Goal: Information Seeking & Learning: Learn about a topic

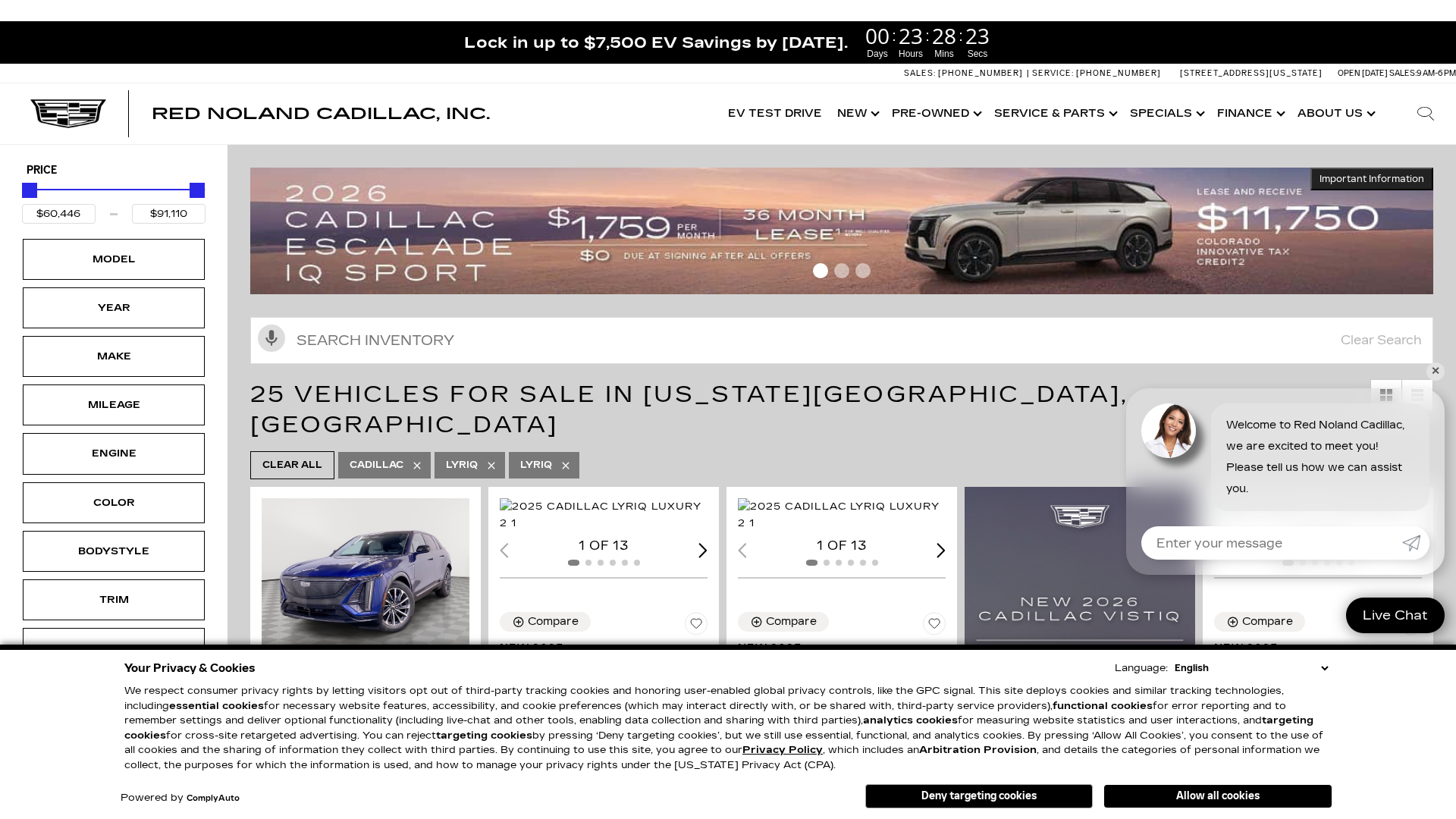
click at [491, 247] on img at bounding box center [842, 230] width 1183 height 127
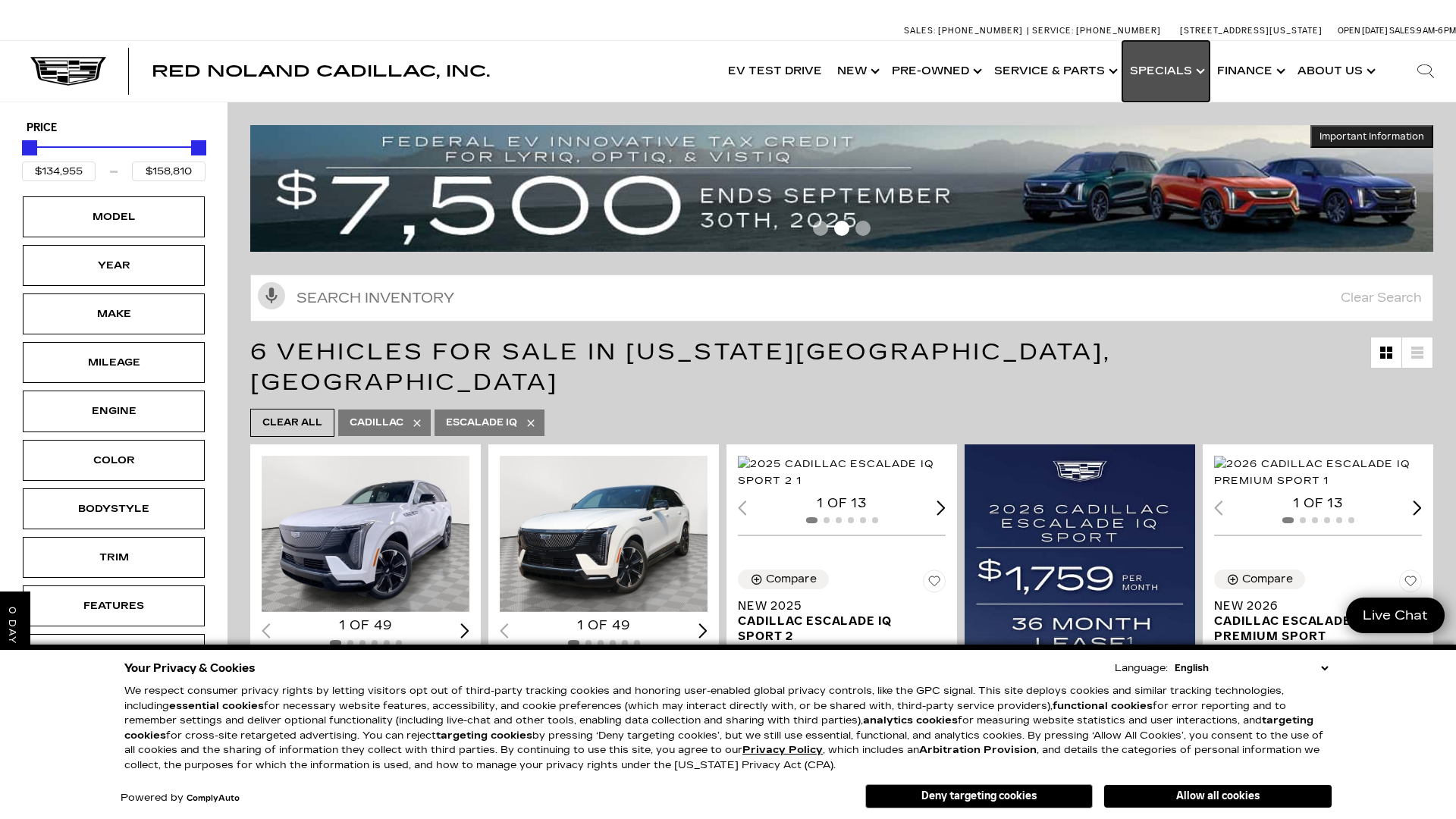
click at [1165, 67] on link "Show Specials" at bounding box center [1166, 71] width 87 height 60
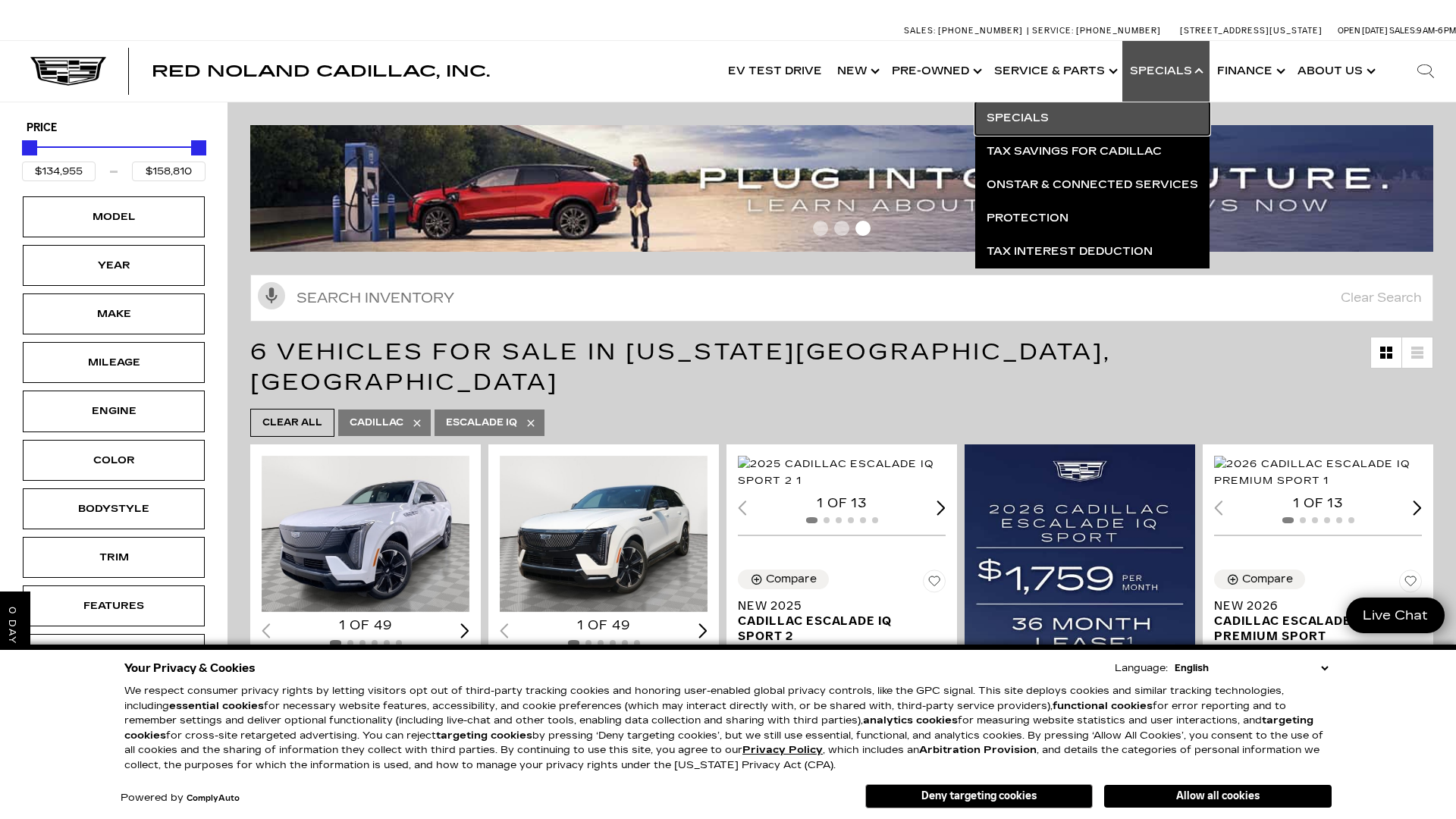
click at [1038, 120] on link "Specials" at bounding box center [1092, 118] width 234 height 34
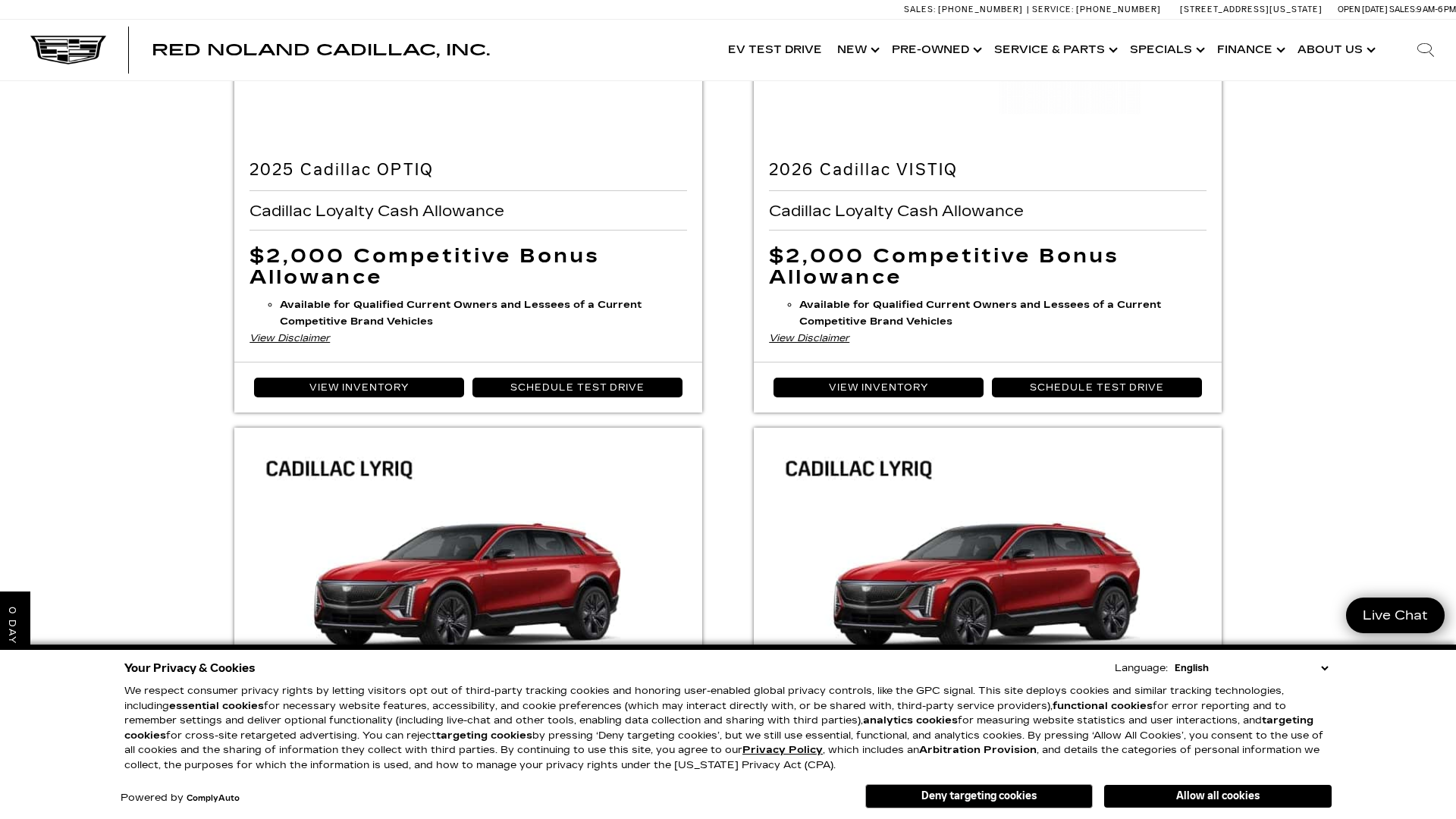
scroll to position [663, 0]
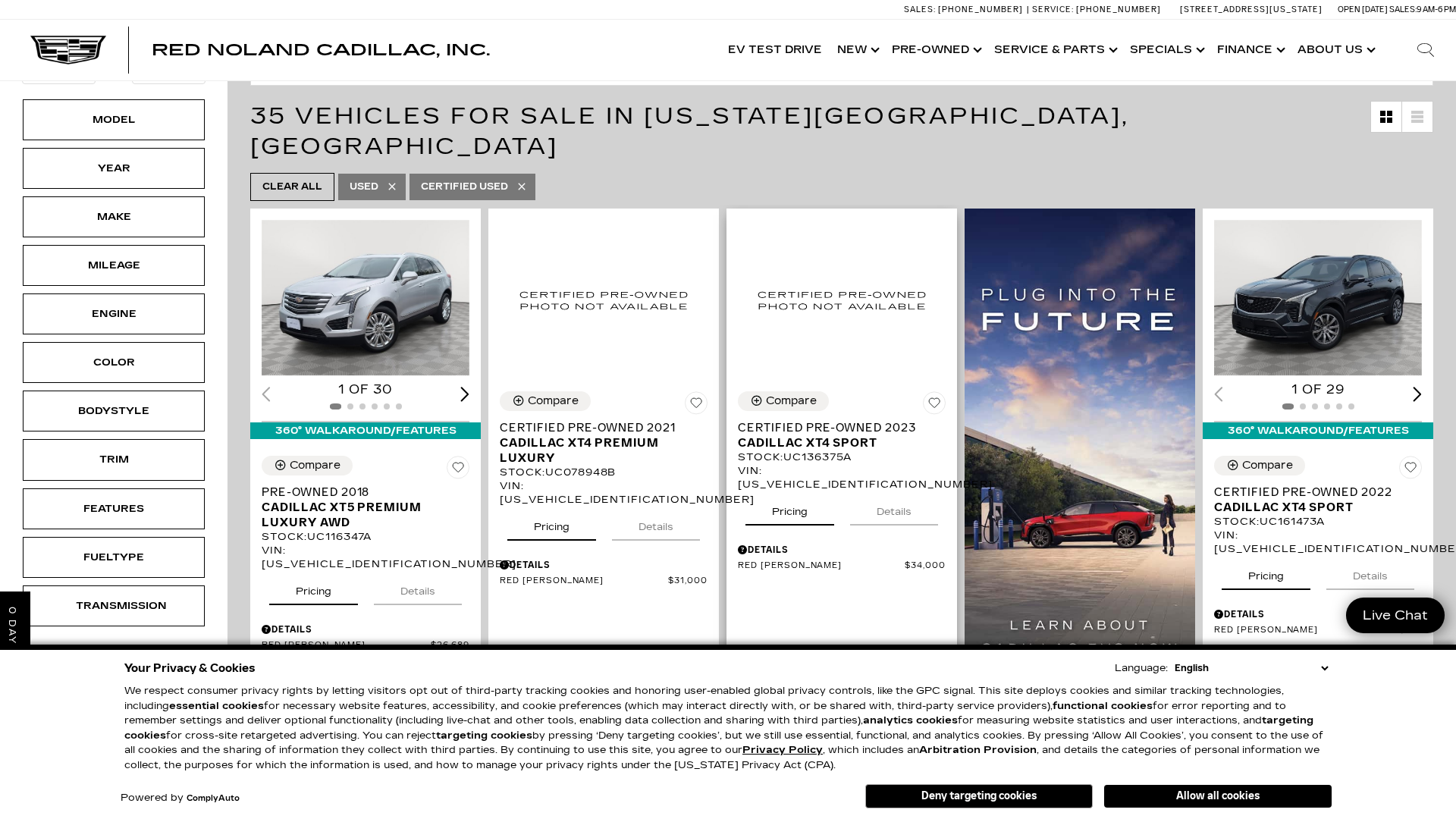
scroll to position [234, 0]
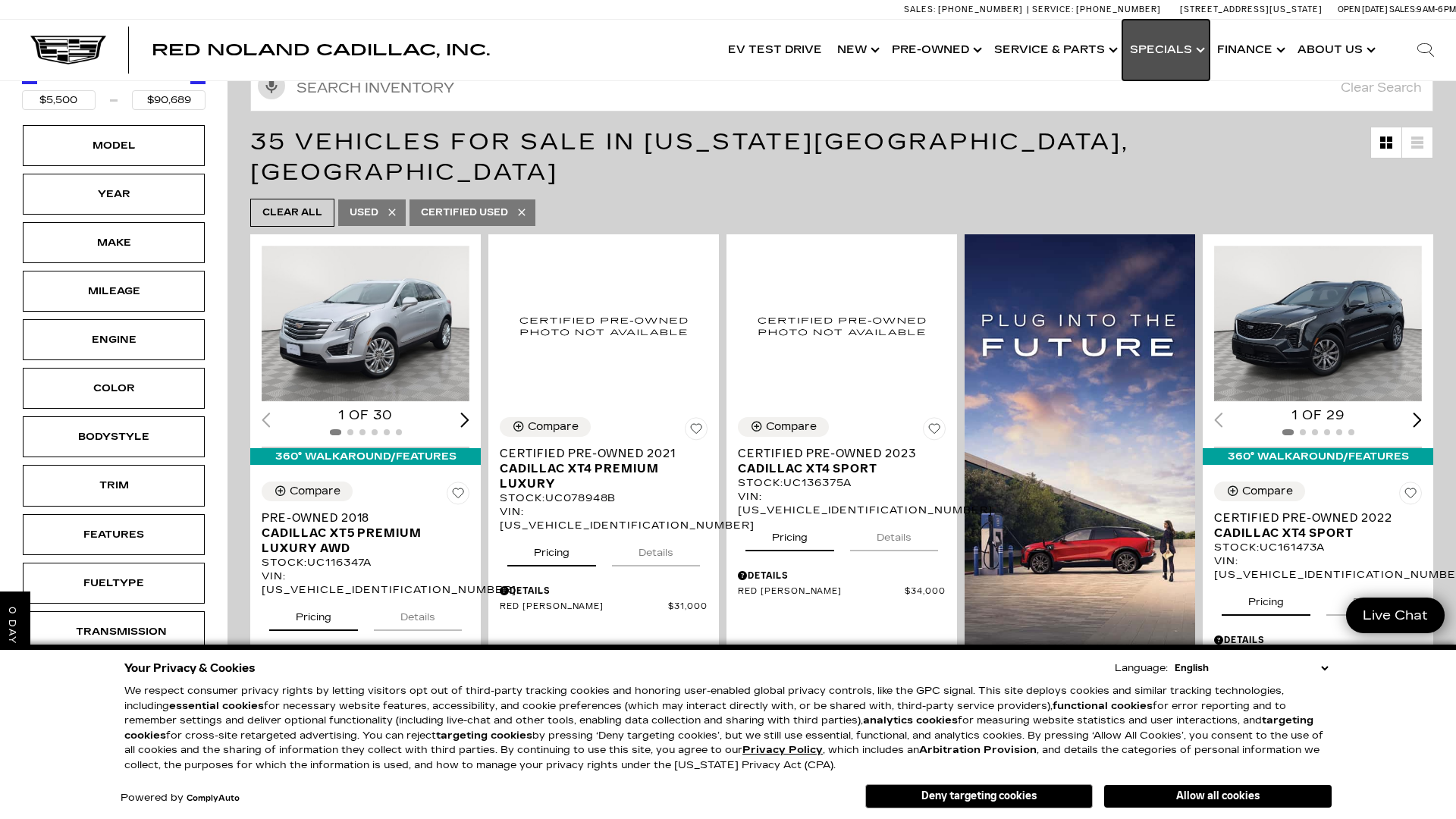
click at [1201, 45] on link "Show Specials" at bounding box center [1166, 50] width 87 height 60
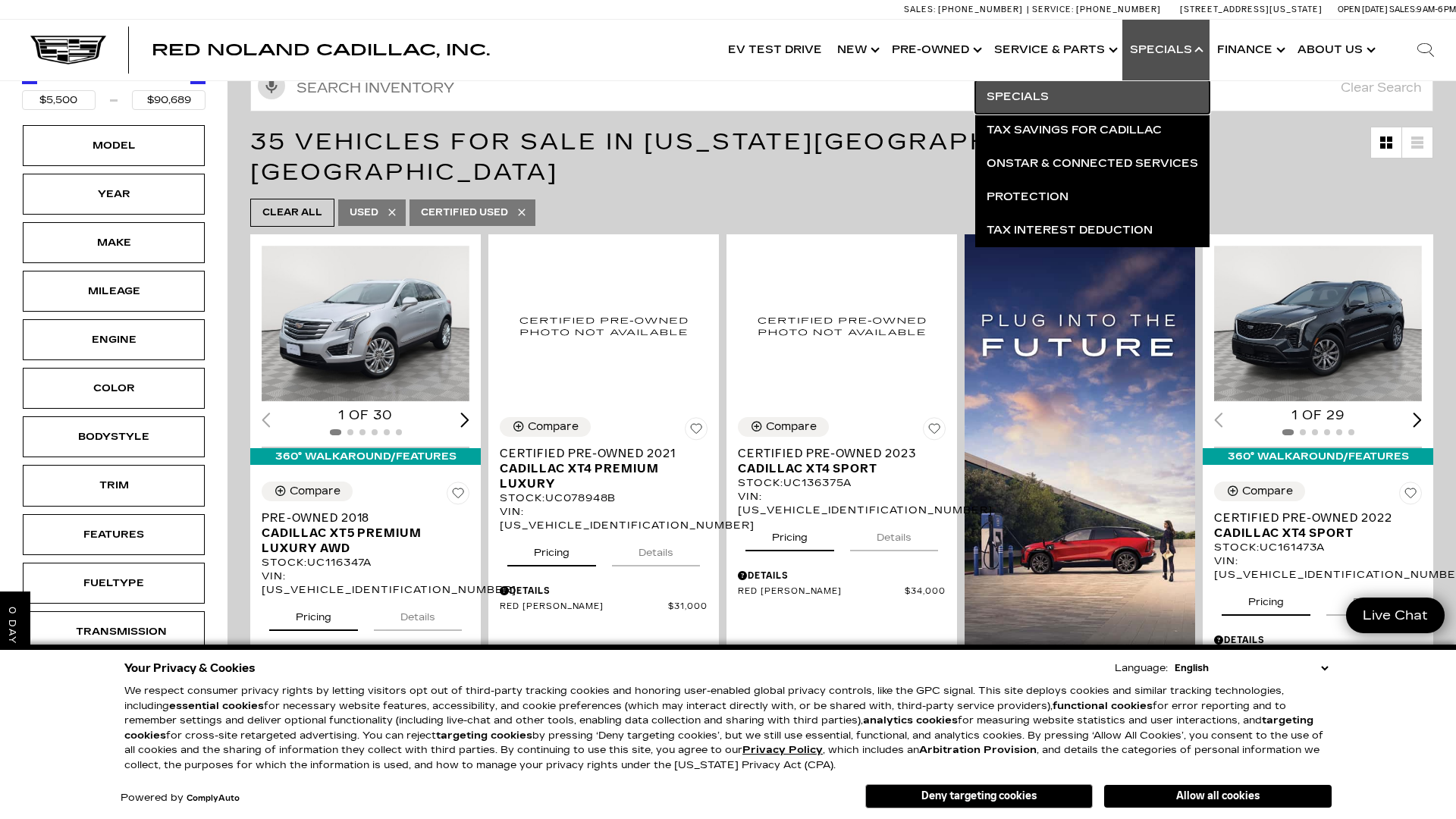
click at [1037, 92] on link "Specials" at bounding box center [1092, 97] width 234 height 34
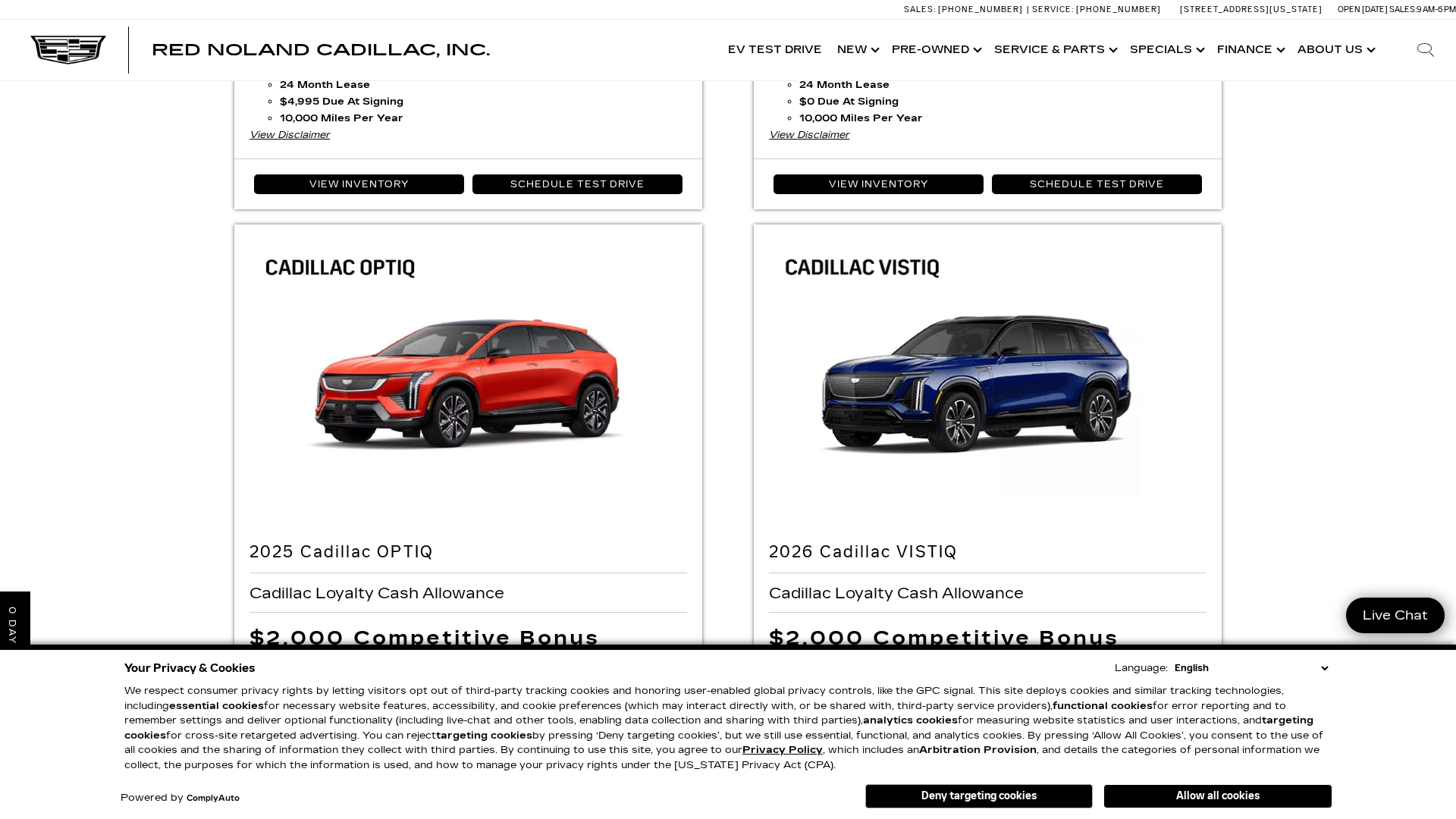
scroll to position [570, 0]
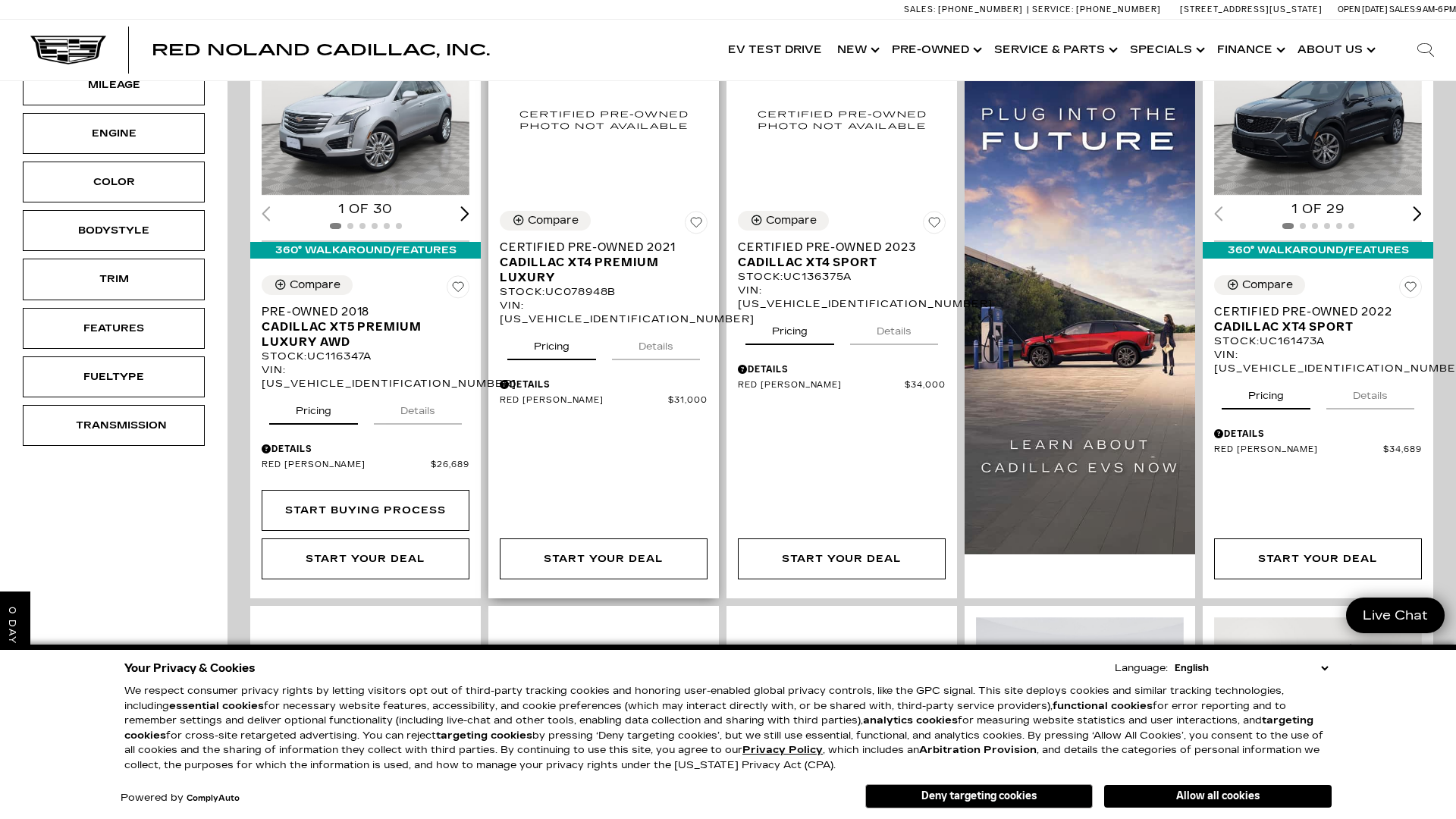
scroll to position [443, 0]
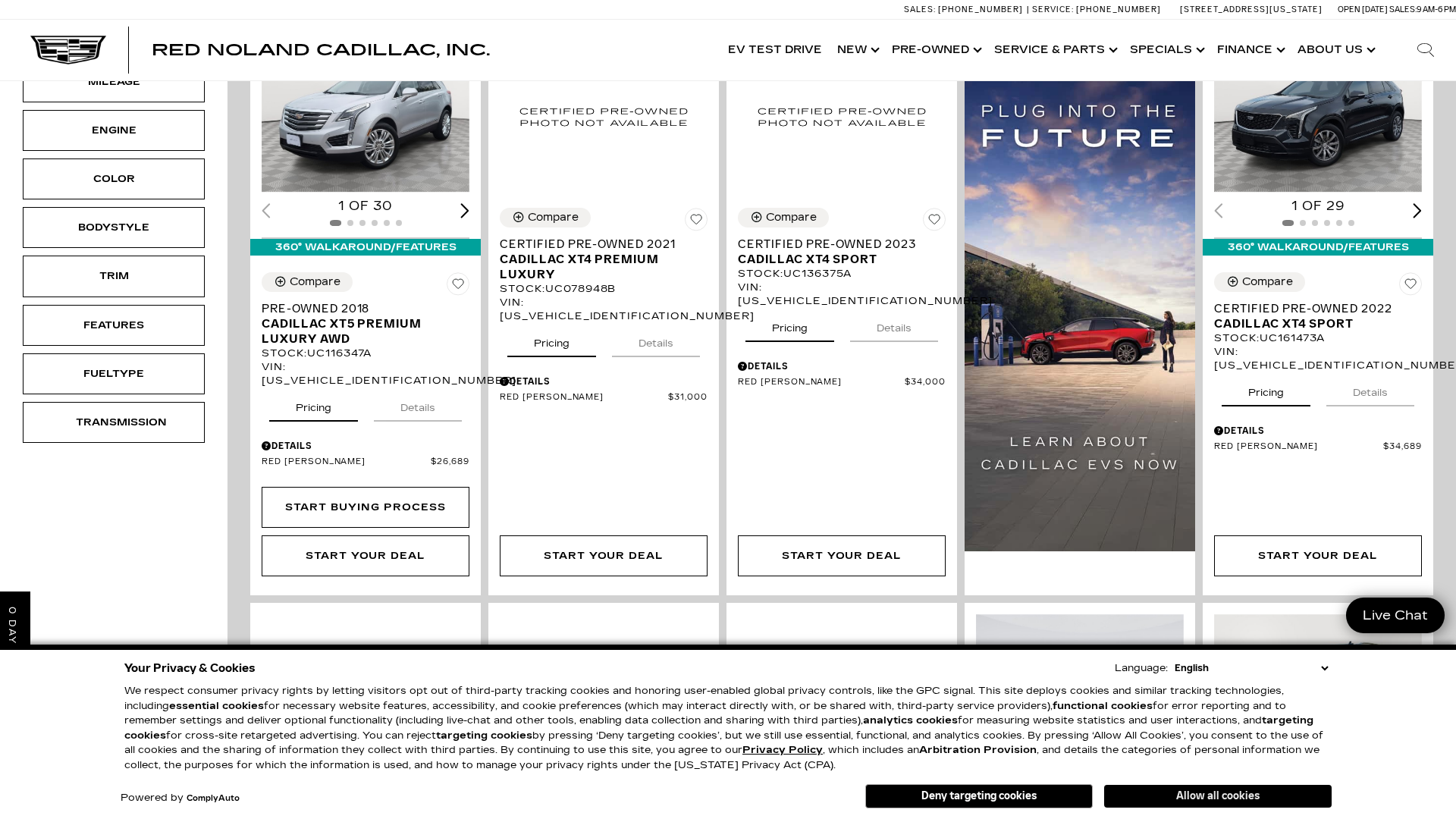
click at [1184, 790] on button "Allow all cookies" at bounding box center [1217, 795] width 228 height 23
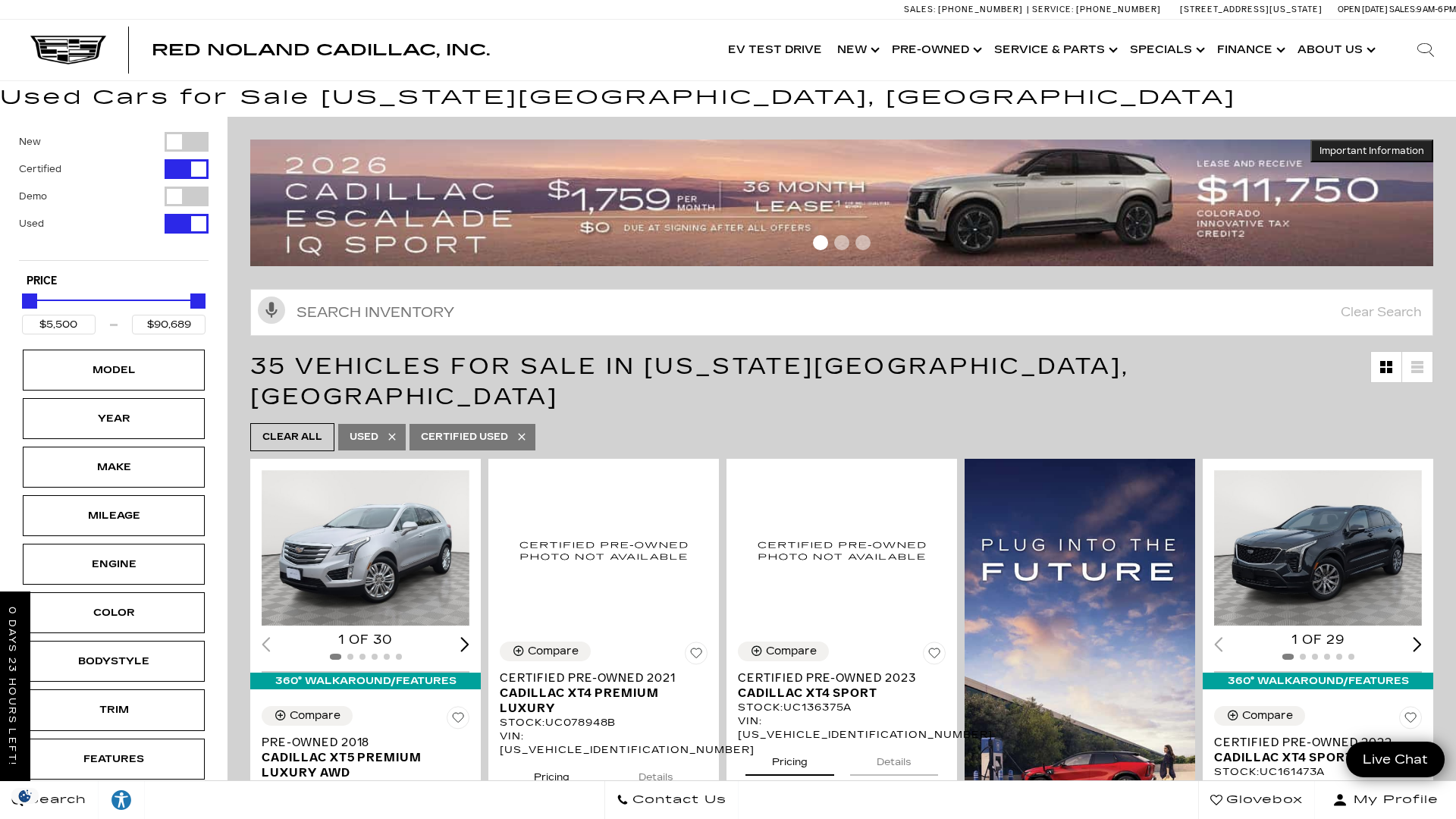
scroll to position [0, 0]
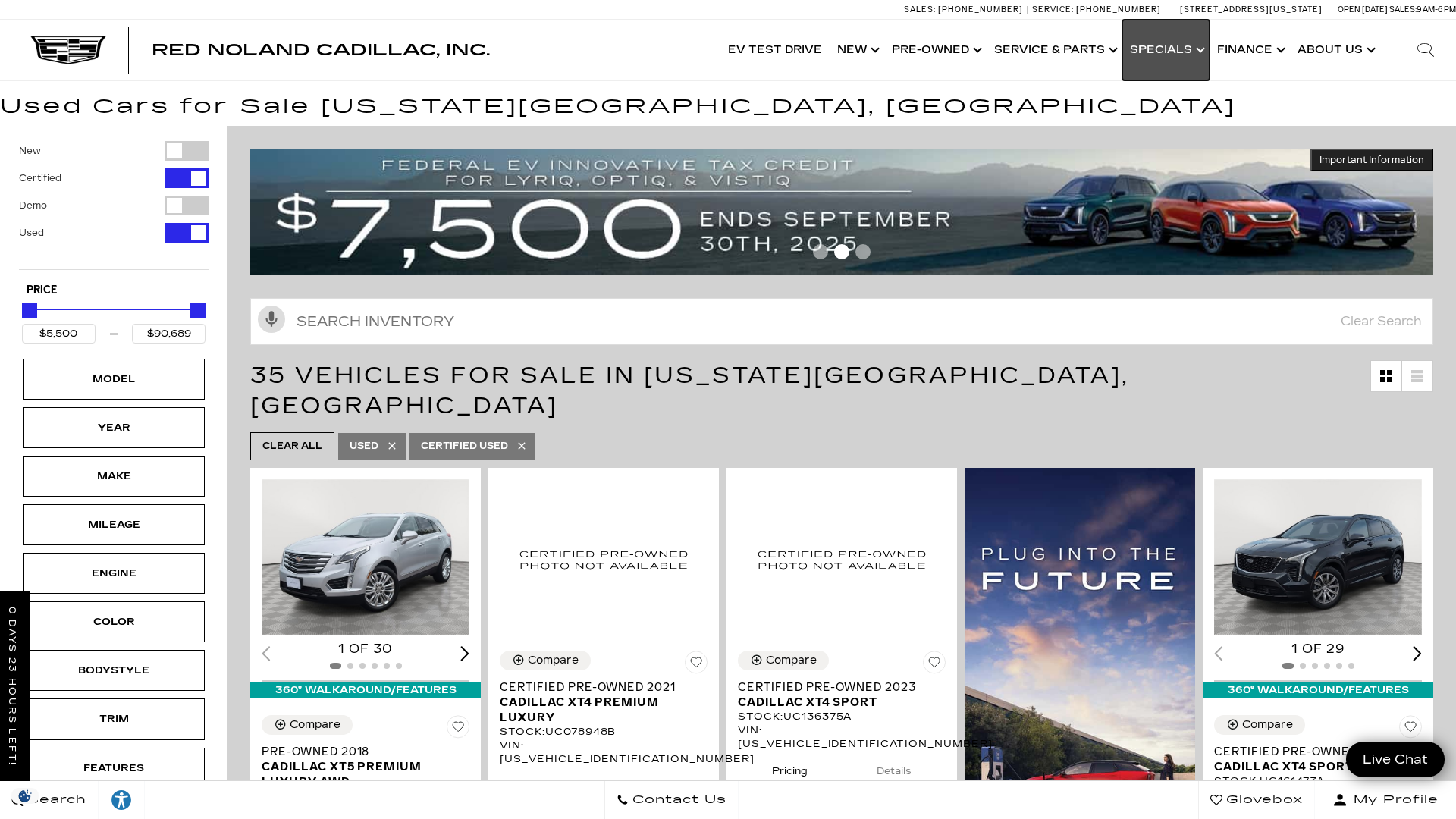
click at [1198, 49] on link "Show Specials" at bounding box center [1166, 50] width 87 height 60
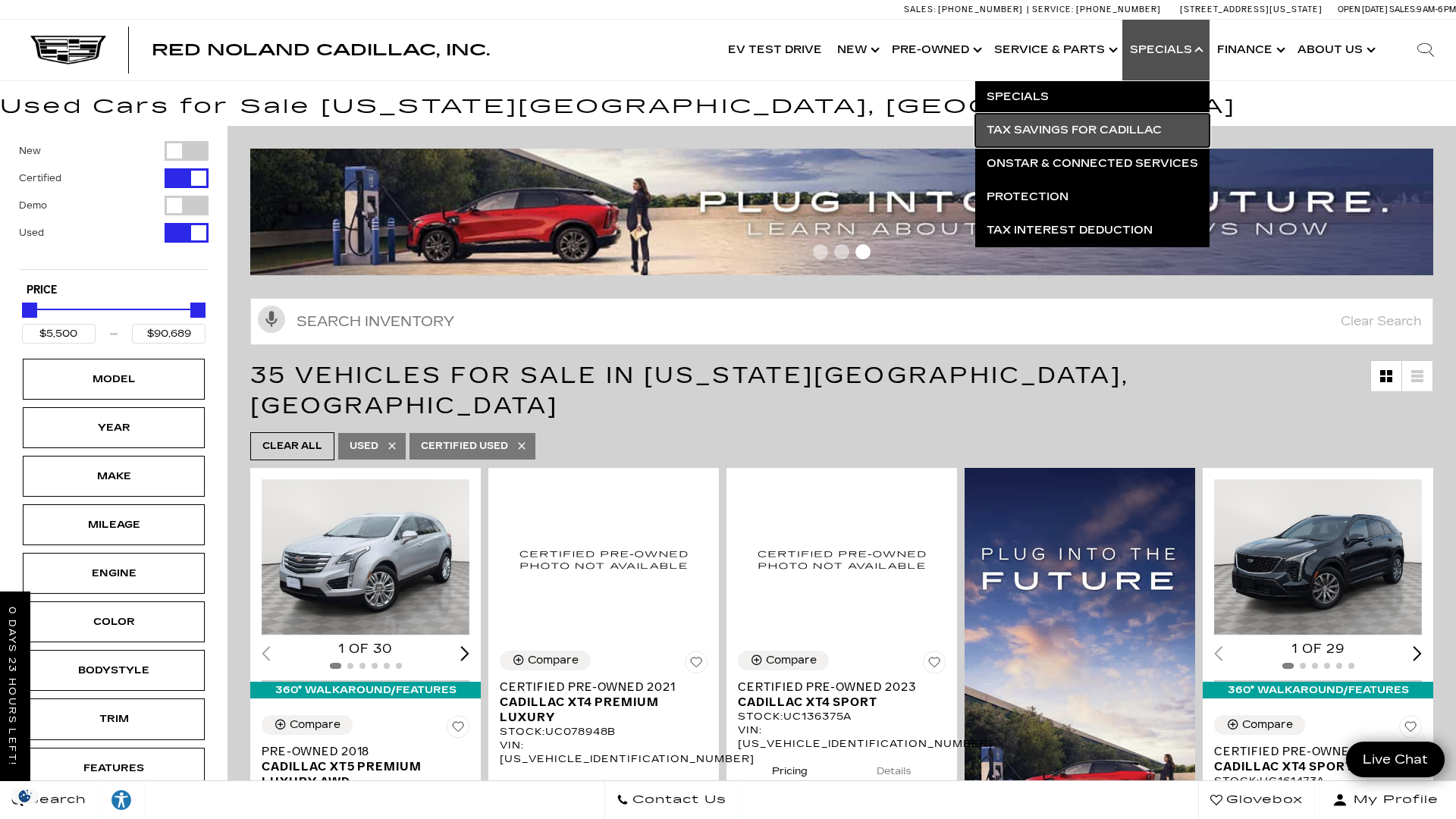
click at [1049, 130] on link "Tax Savings for Cadillac" at bounding box center [1092, 130] width 234 height 34
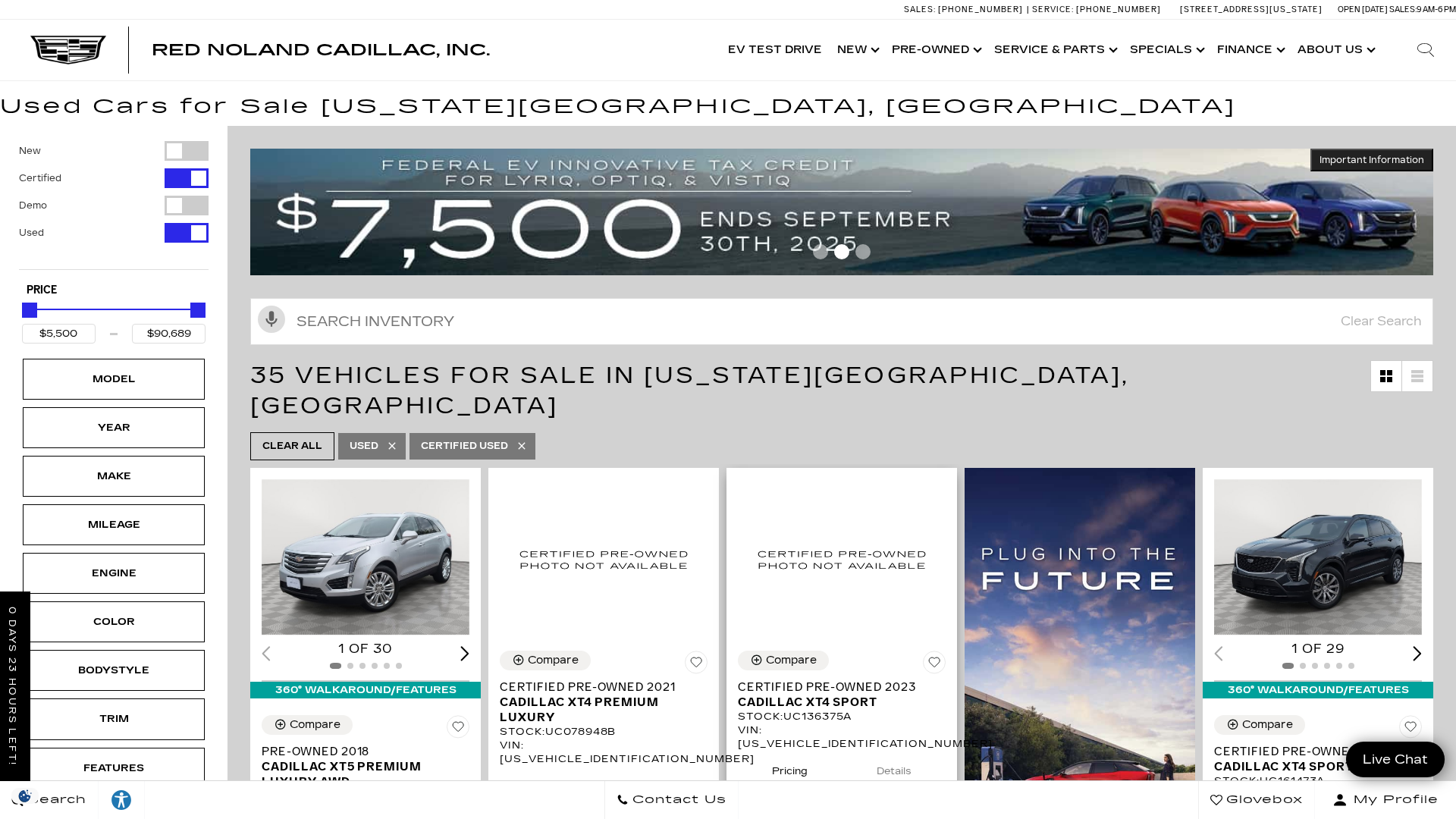
scroll to position [4, 0]
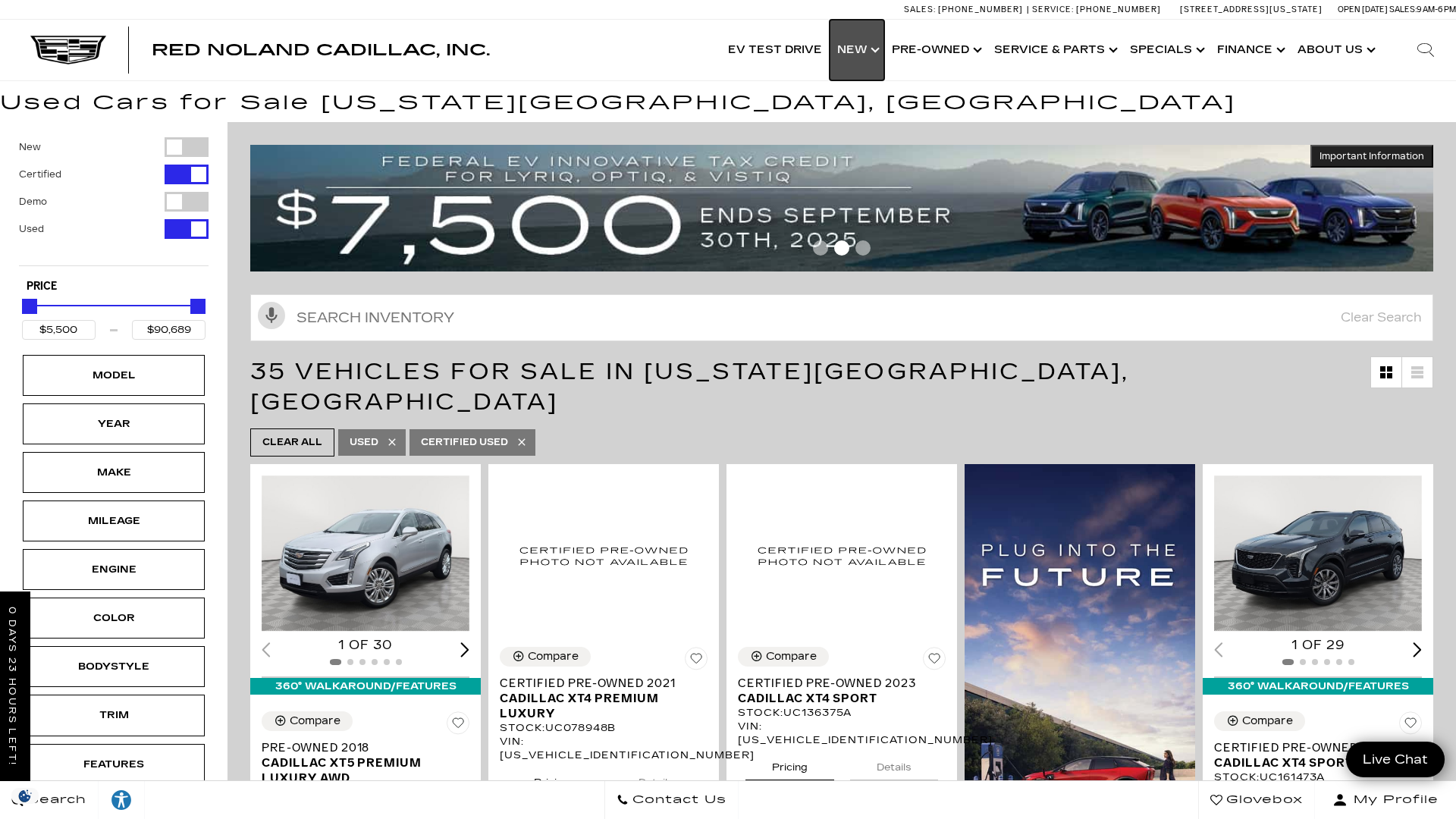
click at [880, 47] on link "Show New" at bounding box center [856, 50] width 55 height 60
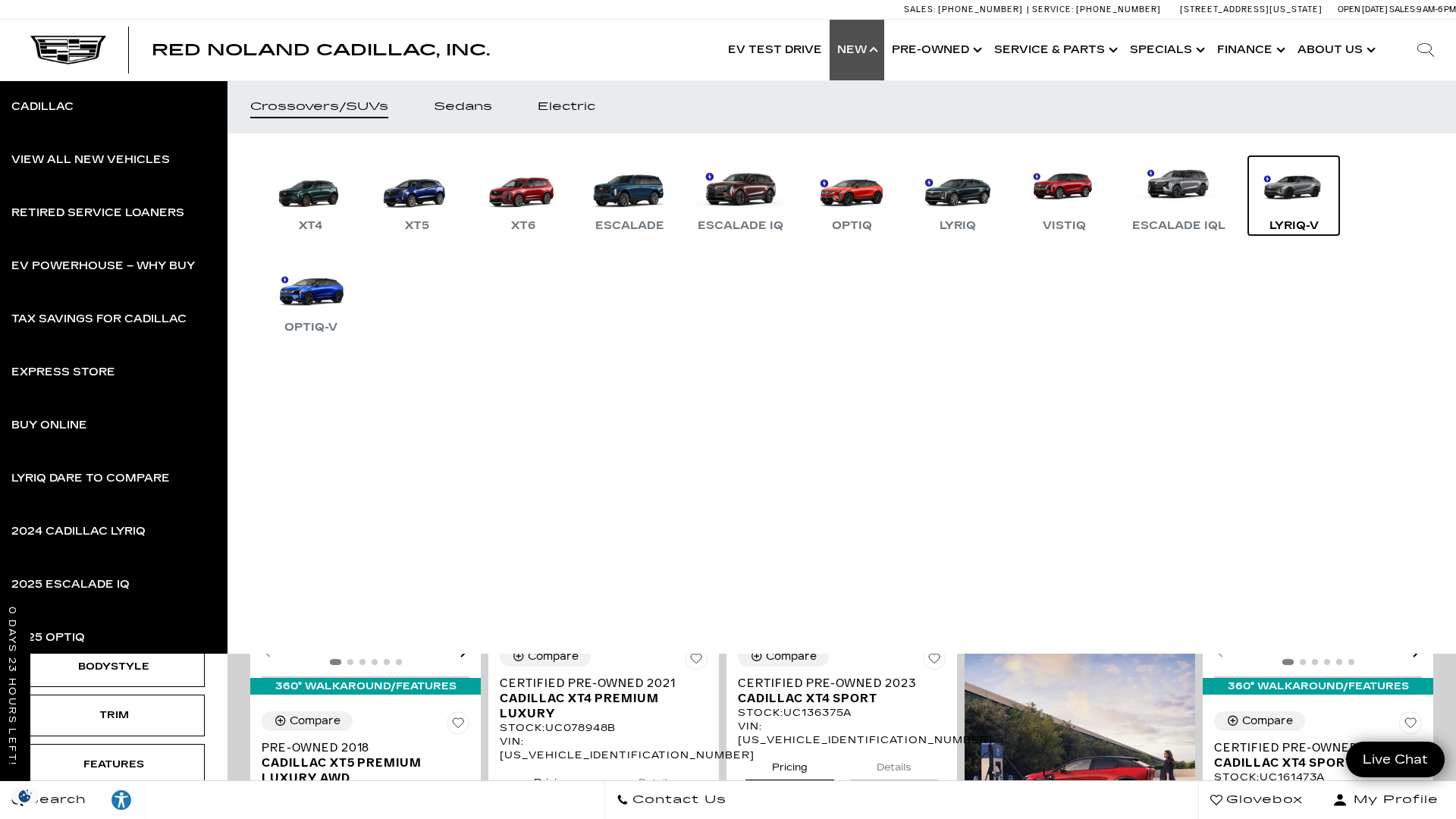
click at [1292, 193] on link "LYRIQ-V" at bounding box center [1293, 196] width 91 height 79
